Goal: Book appointment/travel/reservation

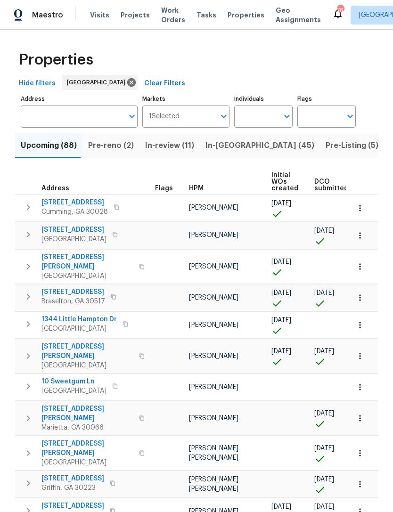
click at [72, 118] on input "Address" at bounding box center [72, 117] width 103 height 22
click at [81, 115] on input "Address" at bounding box center [72, 117] width 103 height 22
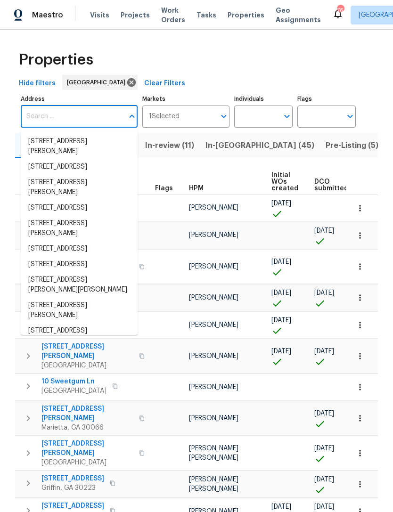
click at [67, 117] on input "Address" at bounding box center [72, 117] width 103 height 22
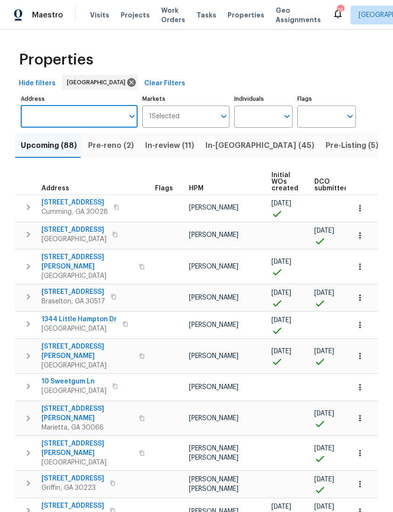
paste input "[STREET_ADDRESS]"
type input "[STREET_ADDRESS]"
click at [56, 142] on li "180 Parkstone Way Marietta GA 30066" at bounding box center [79, 142] width 117 height 16
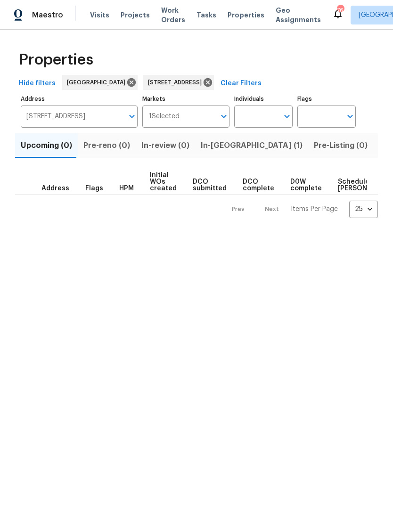
click at [212, 143] on span "In-reno (1)" at bounding box center [252, 145] width 102 height 13
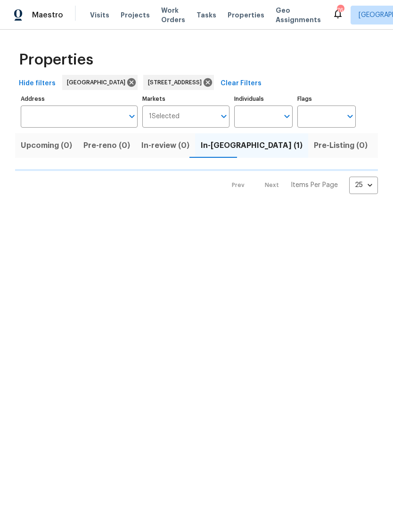
type input "180 Parkstone Way Marietta GA 30066"
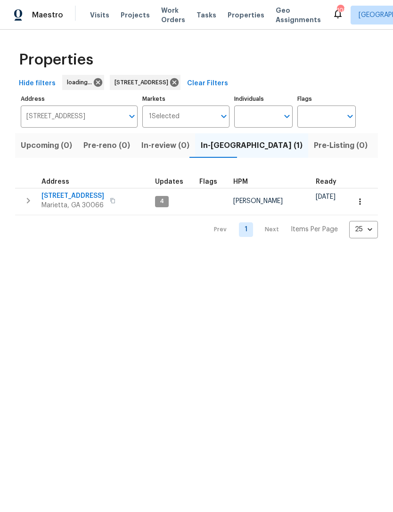
click at [97, 19] on span "Visits" at bounding box center [99, 14] width 19 height 9
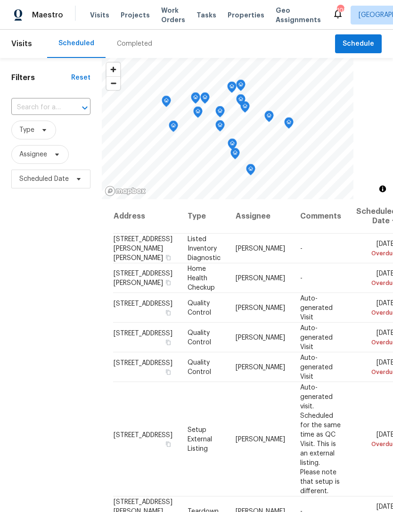
click at [60, 106] on input "text" at bounding box center [37, 107] width 53 height 15
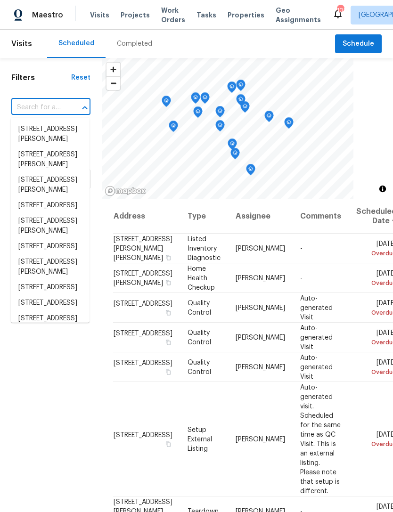
click at [55, 106] on input "text" at bounding box center [37, 107] width 53 height 15
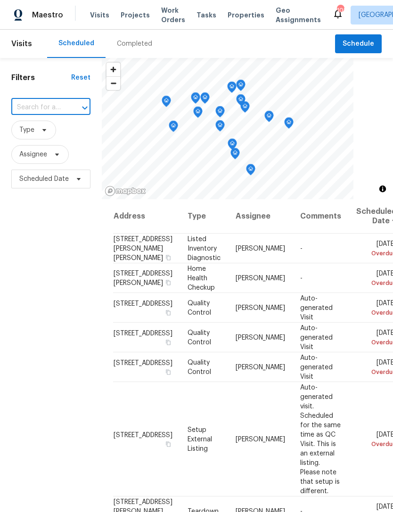
paste input "[STREET_ADDRESS]"
type input "[STREET_ADDRESS]"
click at [45, 134] on li "[STREET_ADDRESS]" at bounding box center [50, 130] width 79 height 16
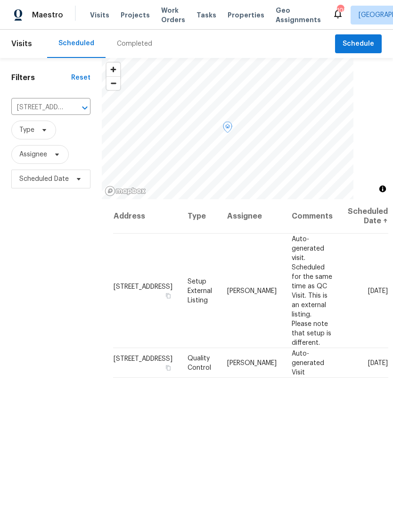
click at [356, 258] on td "Wed, Sep 24" at bounding box center [364, 291] width 48 height 115
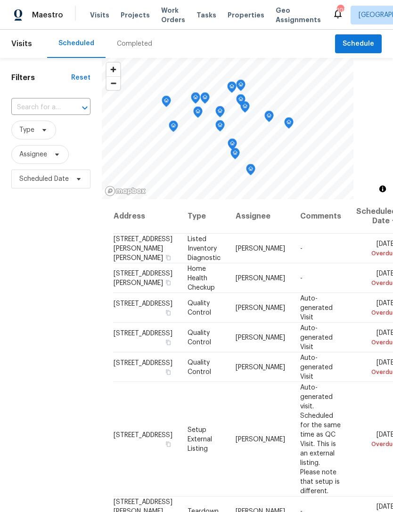
click at [44, 109] on input "text" at bounding box center [37, 107] width 53 height 15
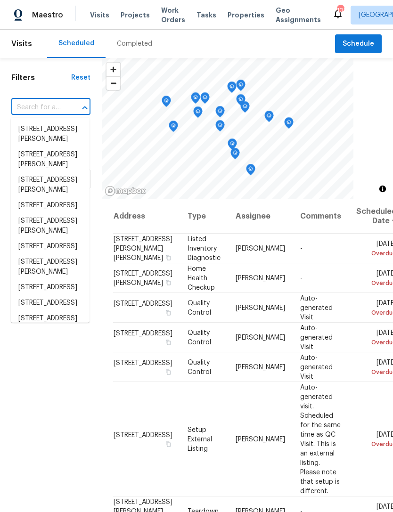
click at [45, 109] on input "text" at bounding box center [37, 107] width 53 height 15
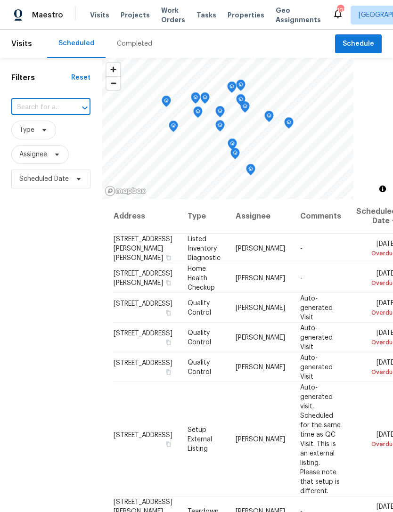
type input "[STREET_ADDRESS]"
click at [48, 133] on li "[STREET_ADDRESS]" at bounding box center [50, 130] width 79 height 16
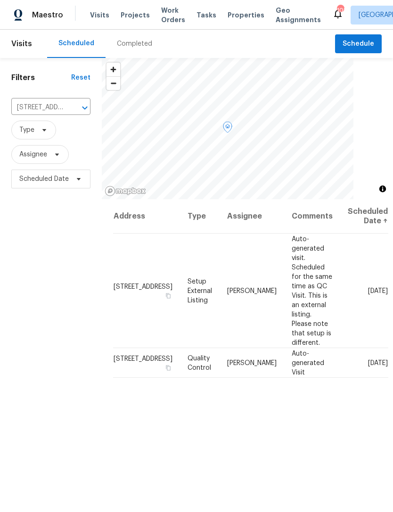
click at [0, 0] on span at bounding box center [0, 0] width 0 height 0
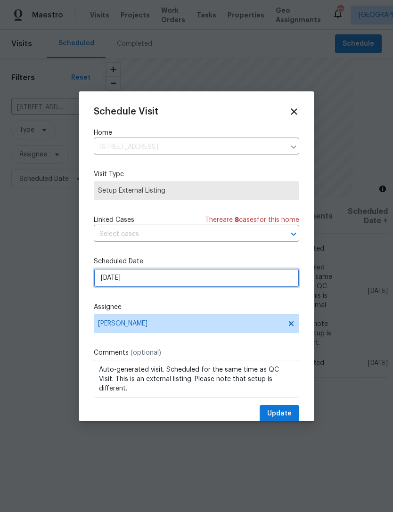
click at [156, 278] on input "[DATE]" at bounding box center [197, 278] width 206 height 19
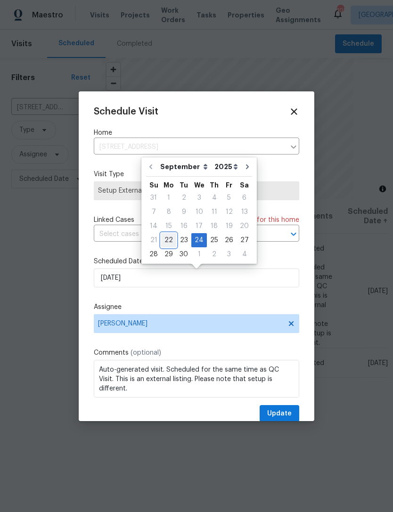
click at [166, 238] on div "22" at bounding box center [168, 240] width 15 height 13
type input "[DATE]"
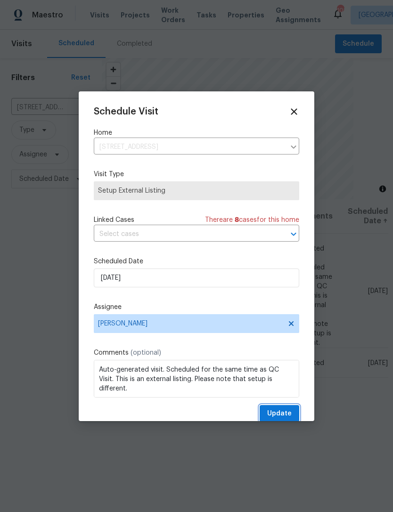
click at [283, 407] on button "Update" at bounding box center [280, 413] width 40 height 17
